Goal: Information Seeking & Learning: Learn about a topic

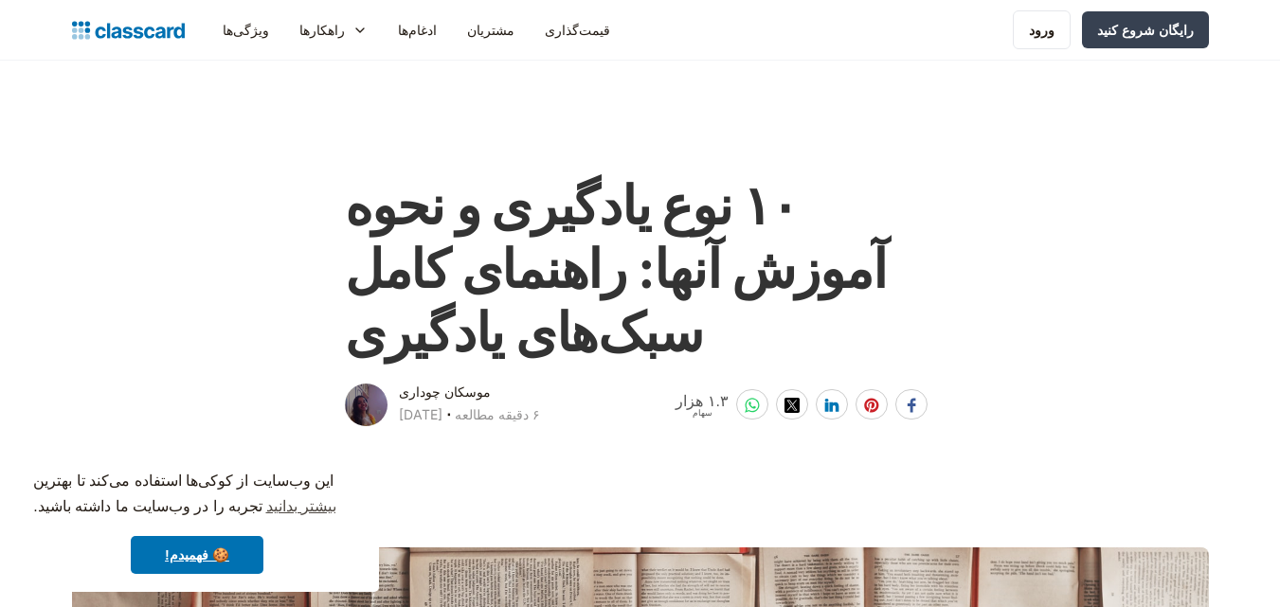
click at [1255, 36] on div "ویژگی‌ها منابع وبلاگ آخرین اخبار، به‌روزرسانی‌ها و اطلاعات صنعت. داستان‌های مشت…" at bounding box center [640, 30] width 1280 height 61
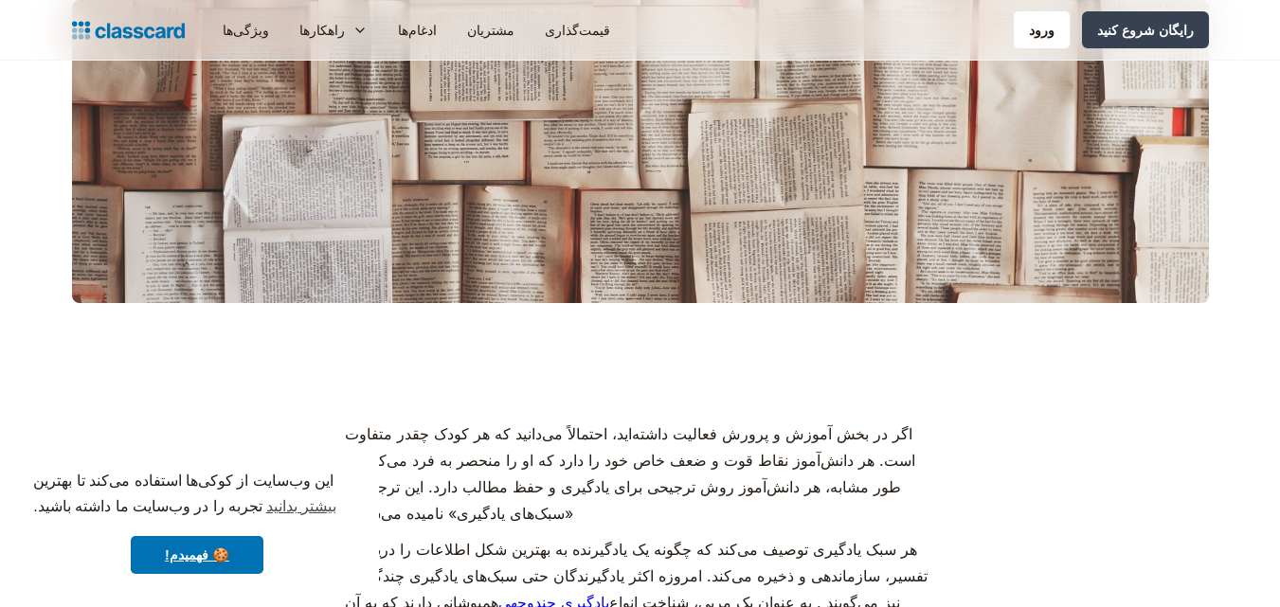
scroll to position [598, 0]
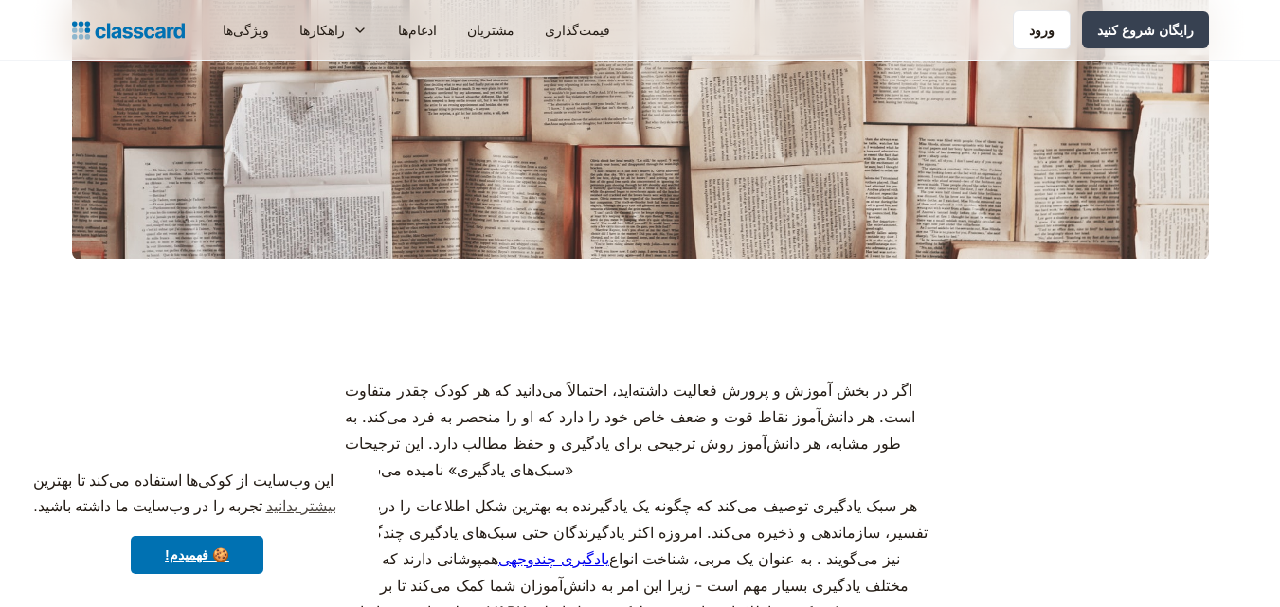
drag, startPoint x: 1287, startPoint y: 32, endPoint x: 1256, endPoint y: 99, distance: 72.9
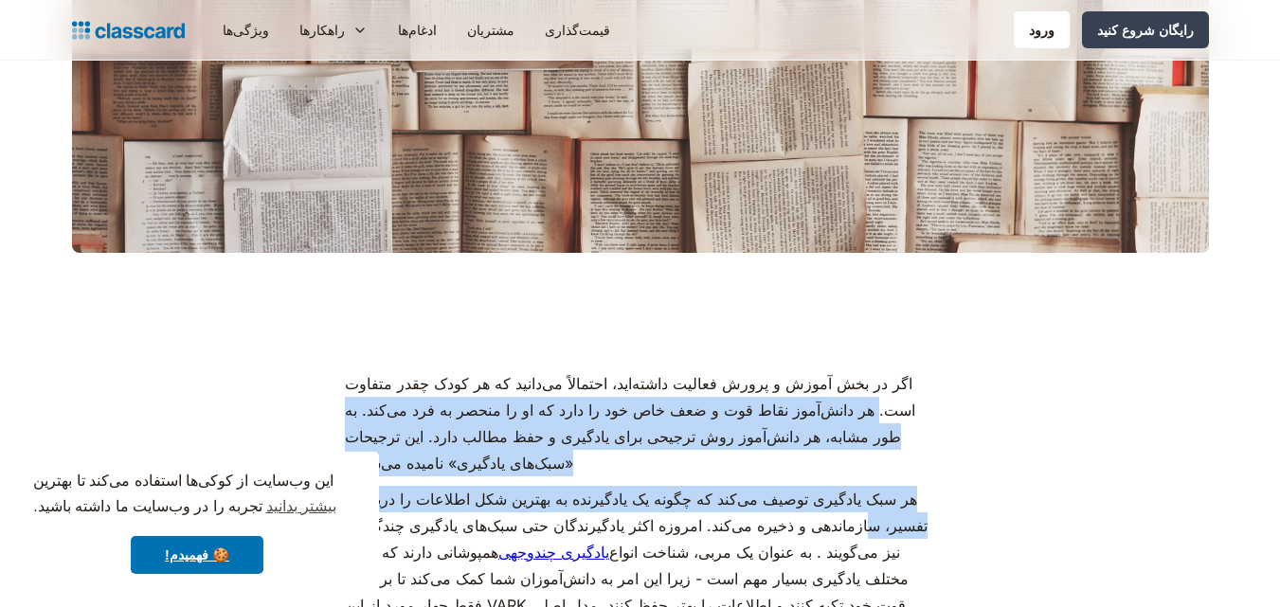
drag, startPoint x: 956, startPoint y: 340, endPoint x: 856, endPoint y: 531, distance: 215.3
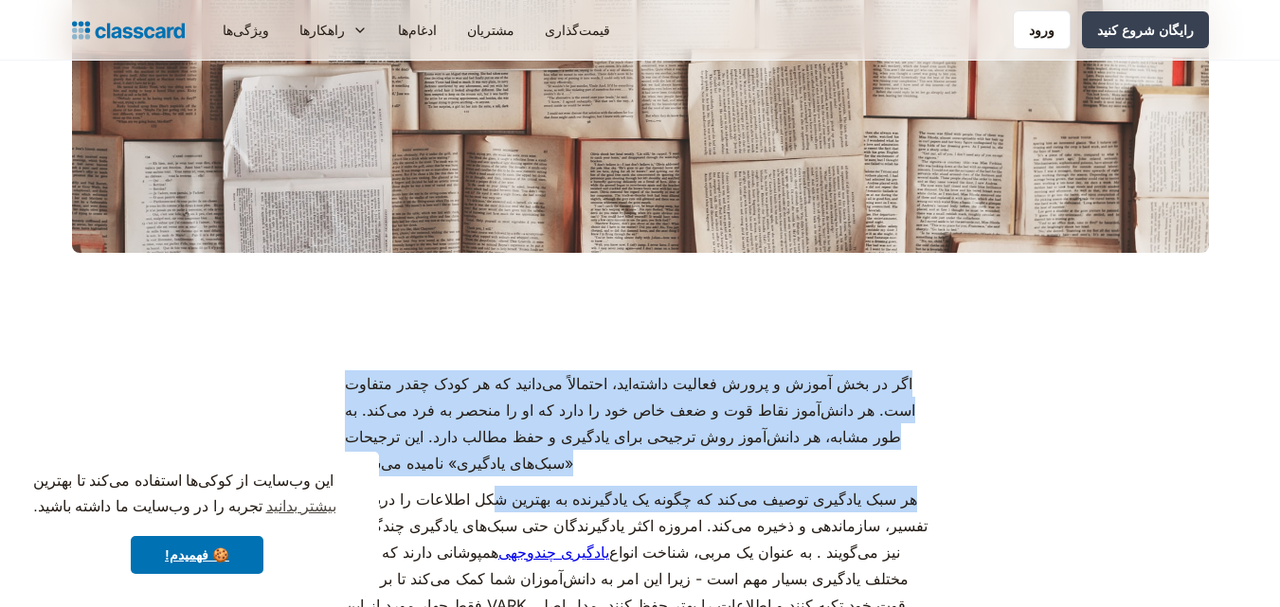
drag, startPoint x: 324, startPoint y: 356, endPoint x: 487, endPoint y: 482, distance: 206.0
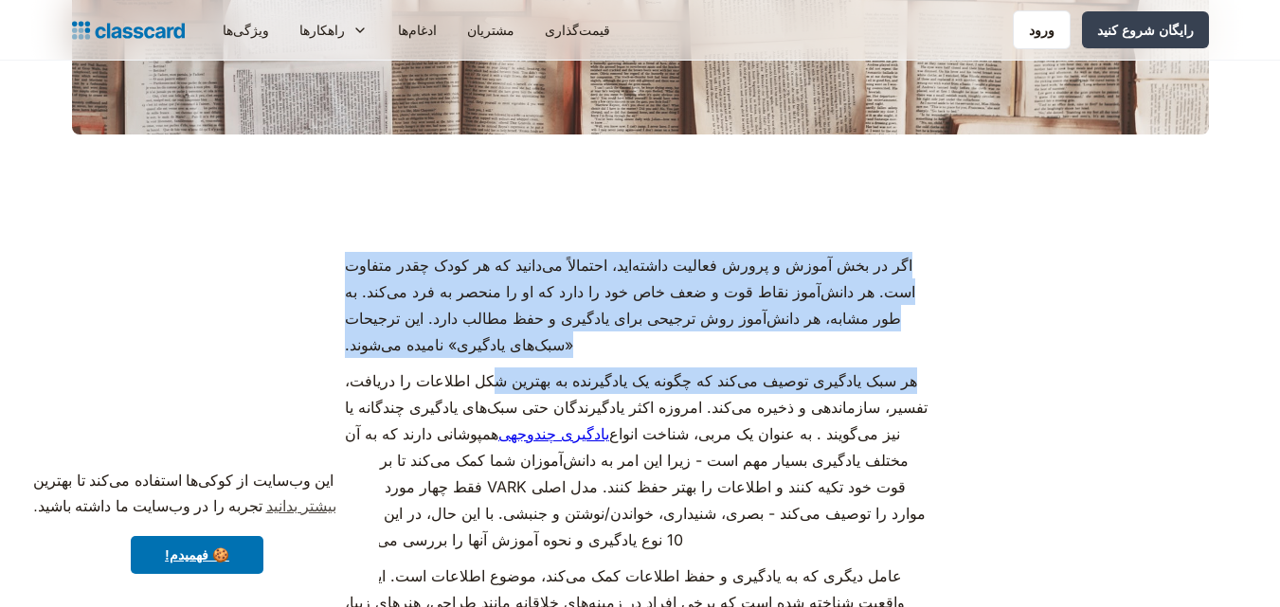
scroll to position [682, 0]
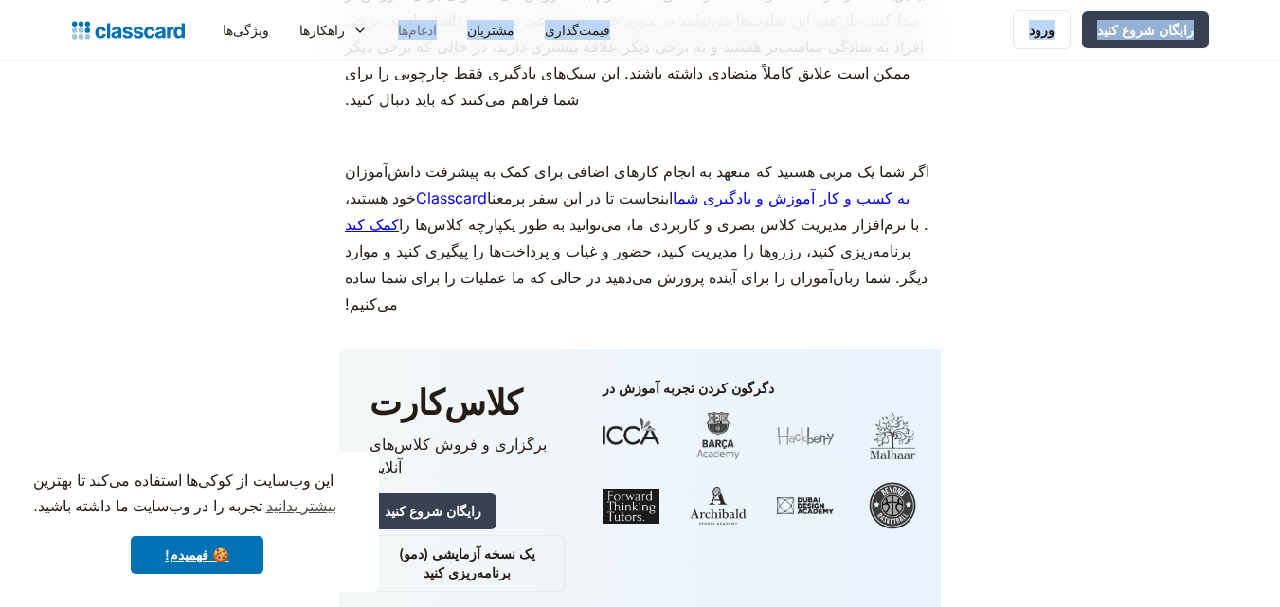
scroll to position [8097, 0]
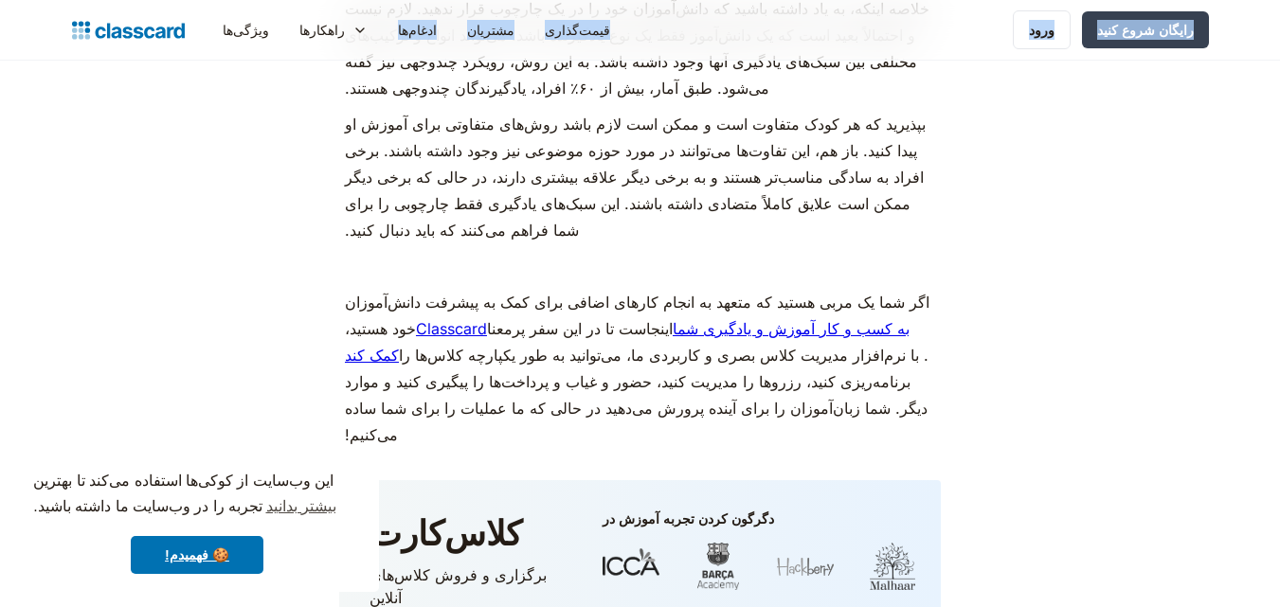
drag, startPoint x: 303, startPoint y: 268, endPoint x: 350, endPoint y: 342, distance: 87.3
copy div "اگر در بخش آموزش و پرورش فعالیت داشته‌اید، احتمالاً می‌دانید که هر کودک چقدر مت…"
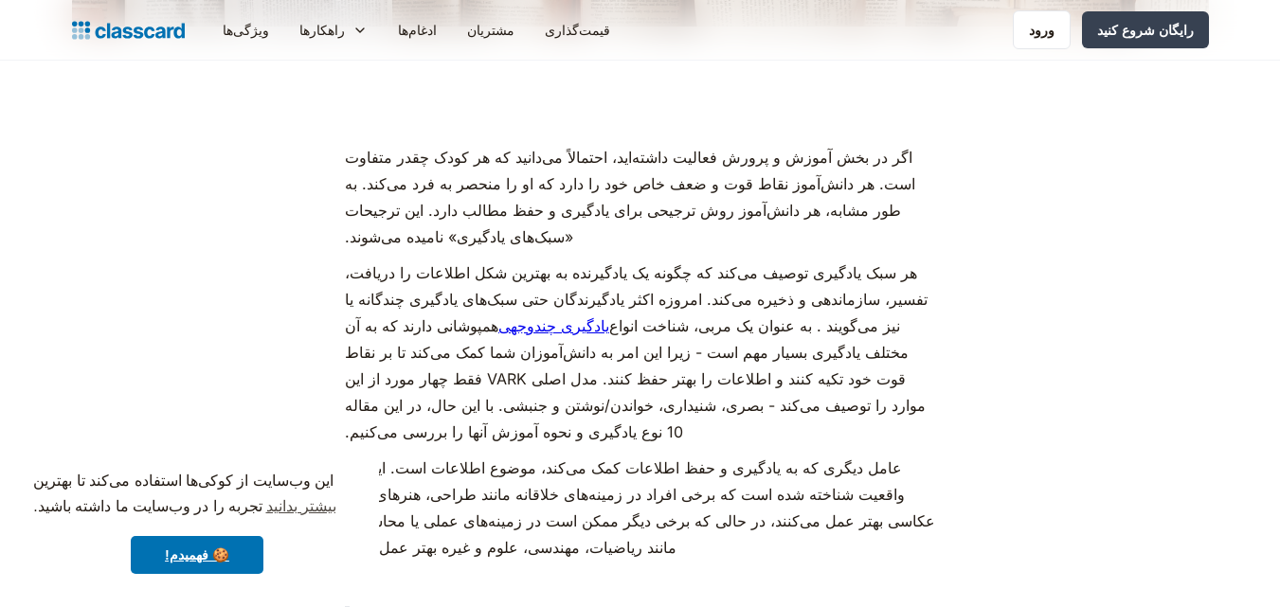
scroll to position [0, 0]
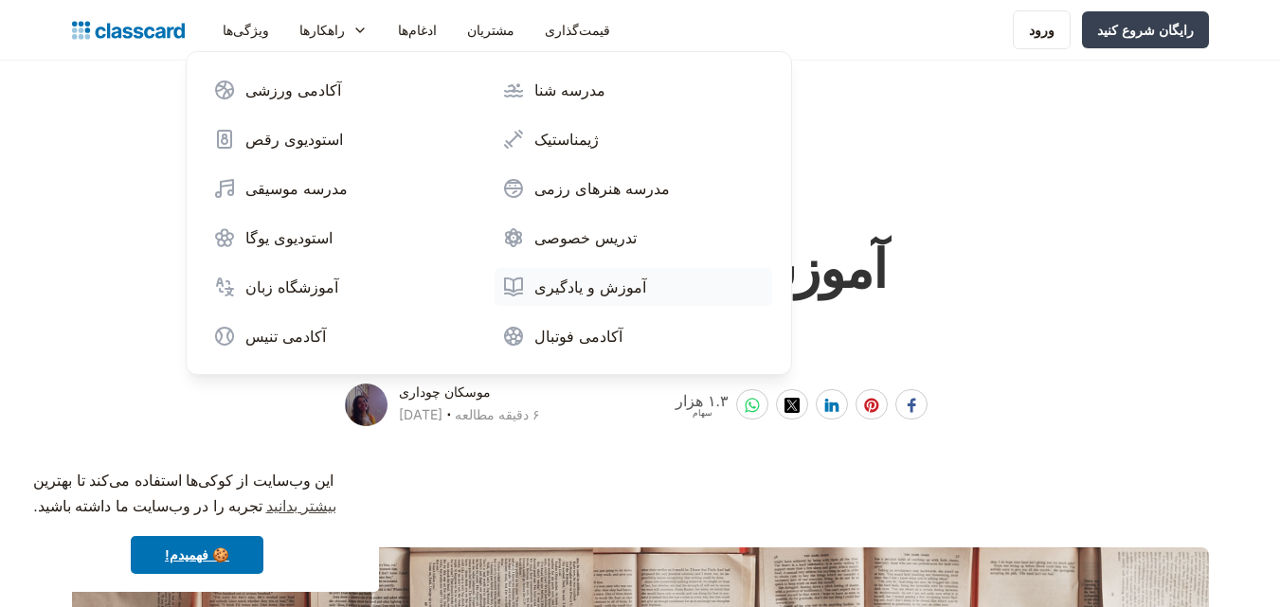
click at [552, 290] on font "آموزش و یادگیری" at bounding box center [590, 287] width 112 height 19
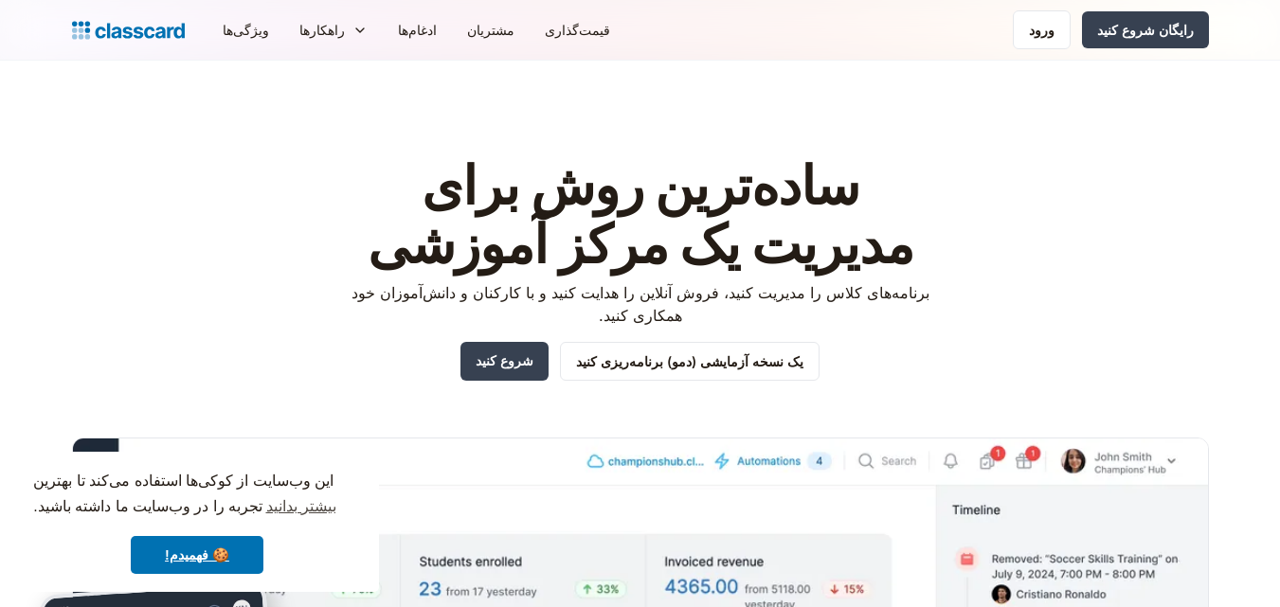
click at [1260, 117] on header "ساده‌ترین روش برای مدیریت یک مرکز آموزشی برنامه‌های کلاس را مدیریت کنید، فروش آ…" at bounding box center [640, 500] width 1280 height 878
